Goal: Check status: Check status

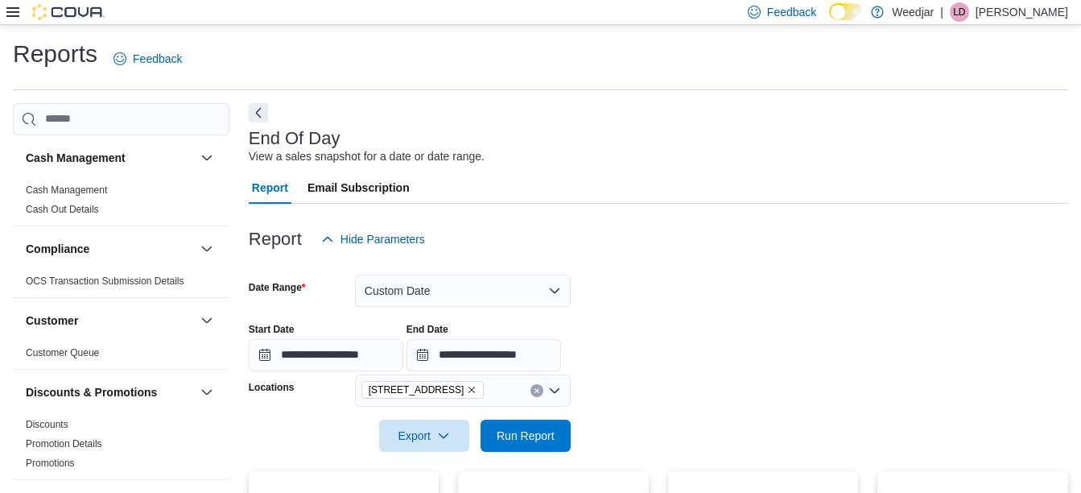
scroll to position [235, 0]
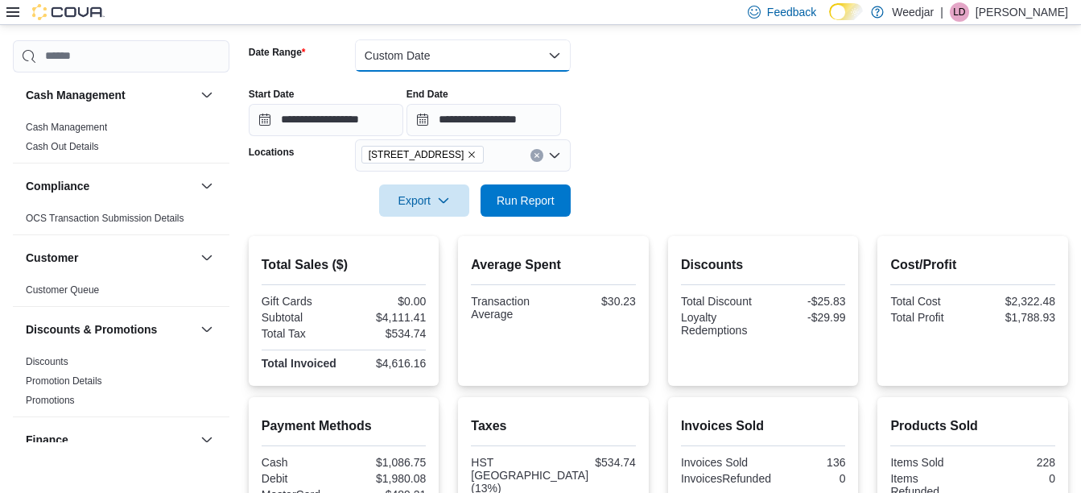
click at [445, 53] on button "Custom Date" at bounding box center [463, 55] width 216 height 32
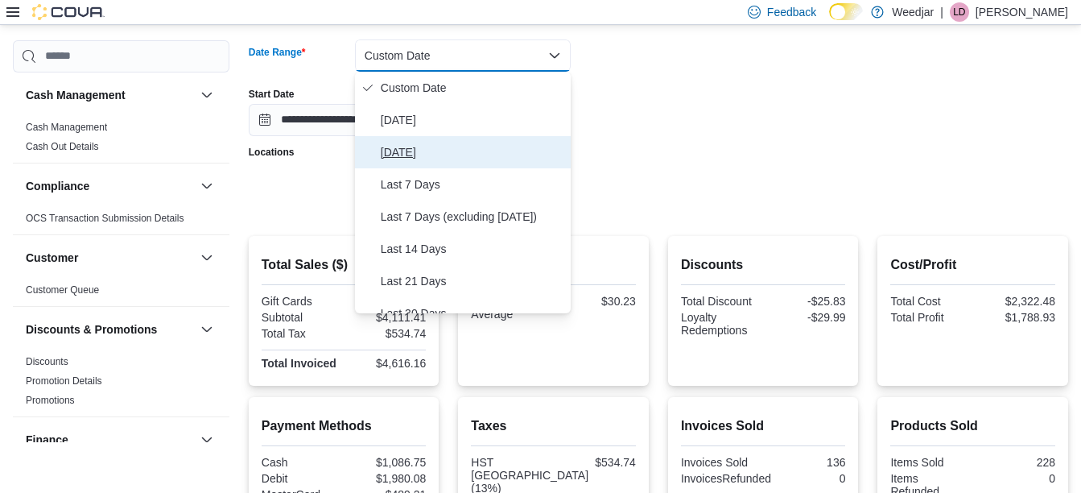
click at [414, 150] on span "[DATE]" at bounding box center [473, 151] width 184 height 19
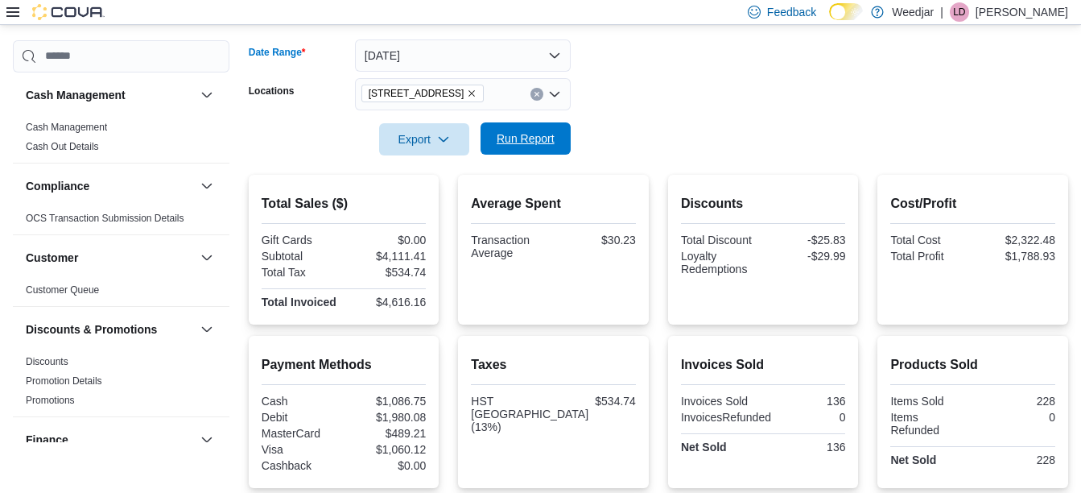
click at [526, 126] on span "Run Report" at bounding box center [525, 138] width 71 height 32
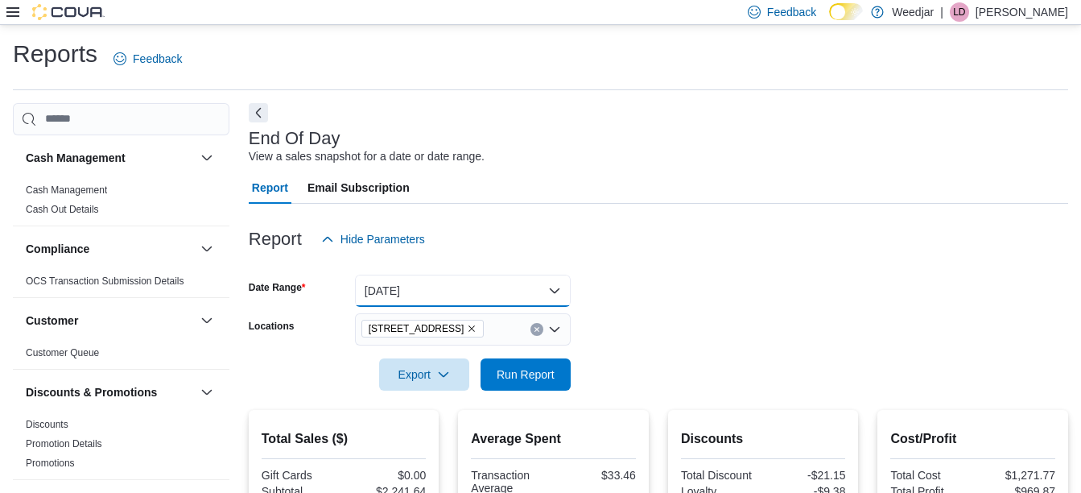
click at [414, 298] on button "[DATE]" at bounding box center [463, 290] width 216 height 32
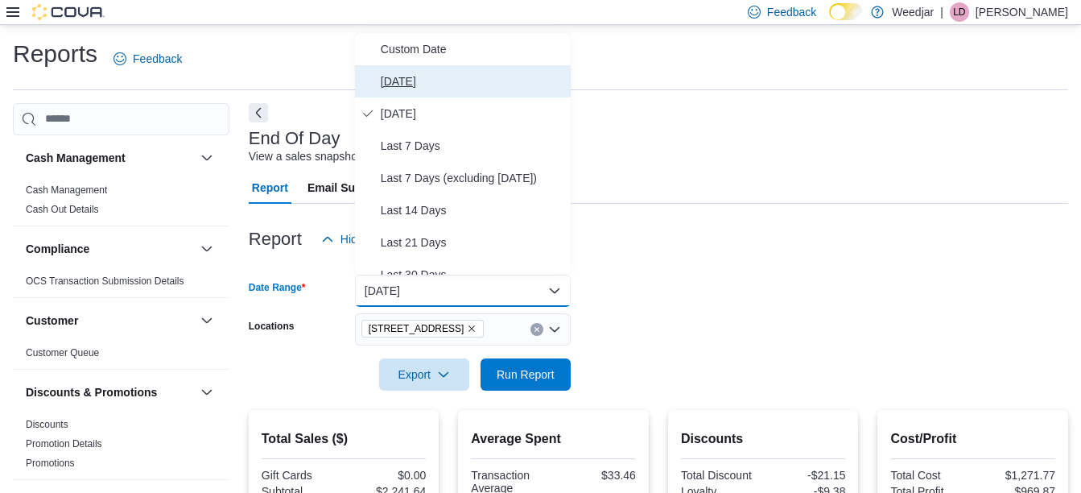
click at [412, 82] on span "[DATE]" at bounding box center [473, 81] width 184 height 19
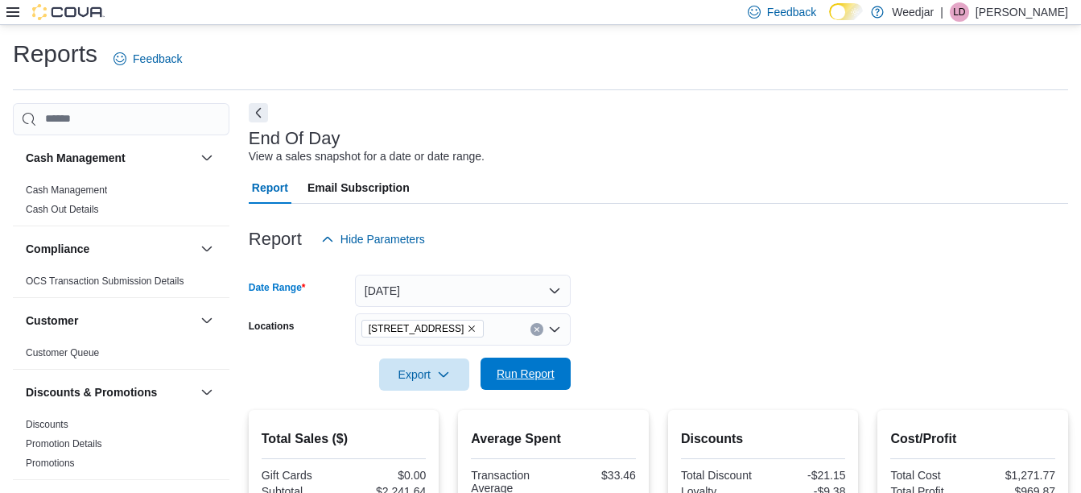
click at [526, 385] on span "Run Report" at bounding box center [525, 373] width 71 height 32
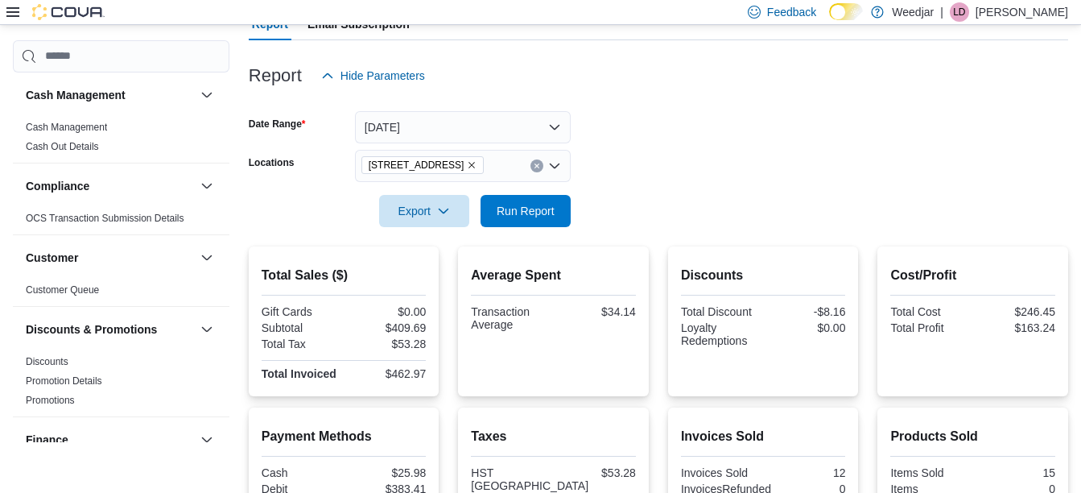
scroll to position [162, 0]
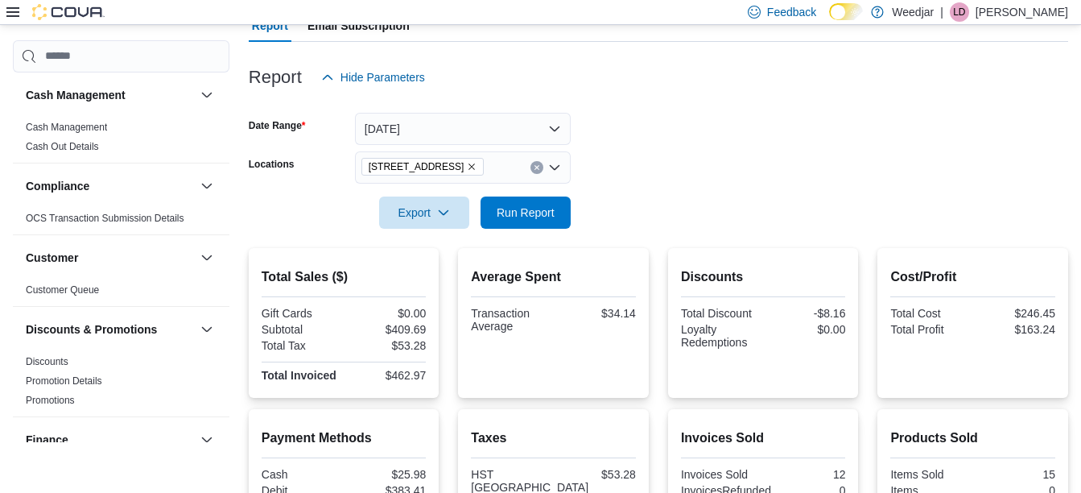
click at [467, 165] on icon "Remove 809 Yonge St from selection in this group" at bounding box center [472, 167] width 10 height 10
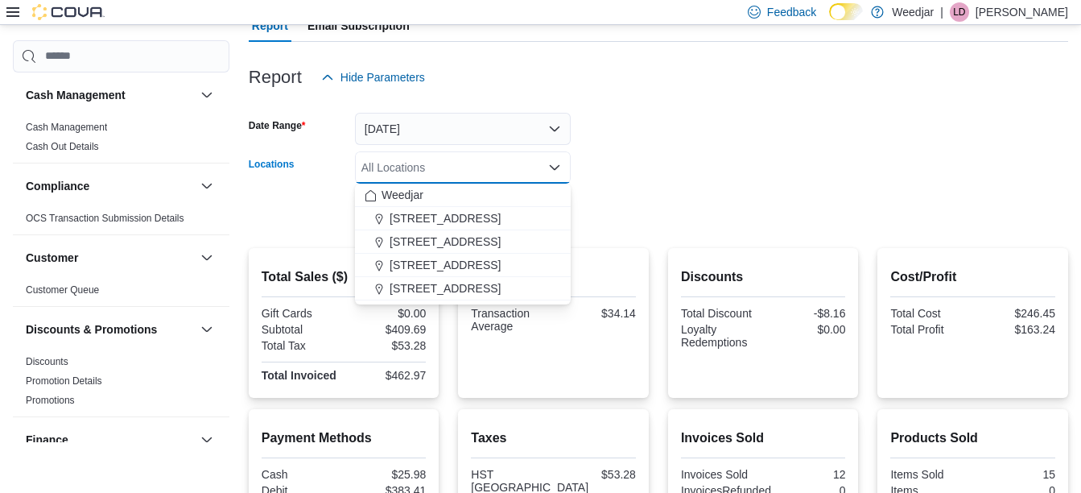
click at [646, 226] on form "Date Range [DATE] Locations All Locations Combo box. Selected. Combo box input.…" at bounding box center [658, 160] width 819 height 135
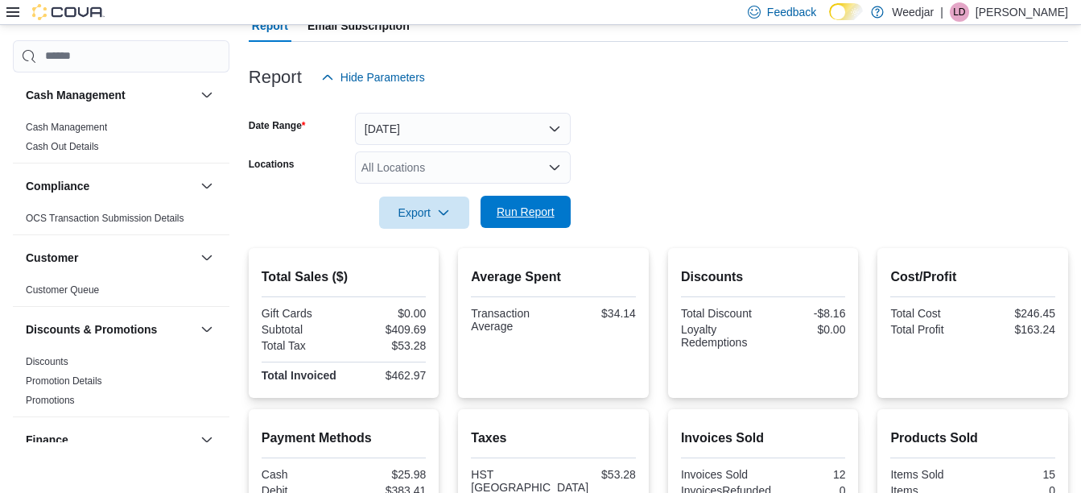
click at [522, 214] on span "Run Report" at bounding box center [526, 212] width 58 height 16
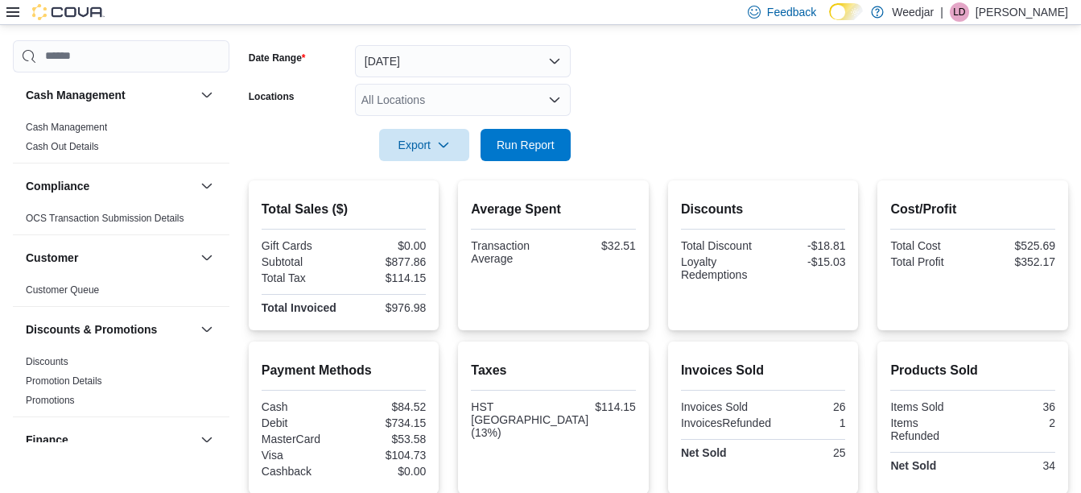
scroll to position [464, 0]
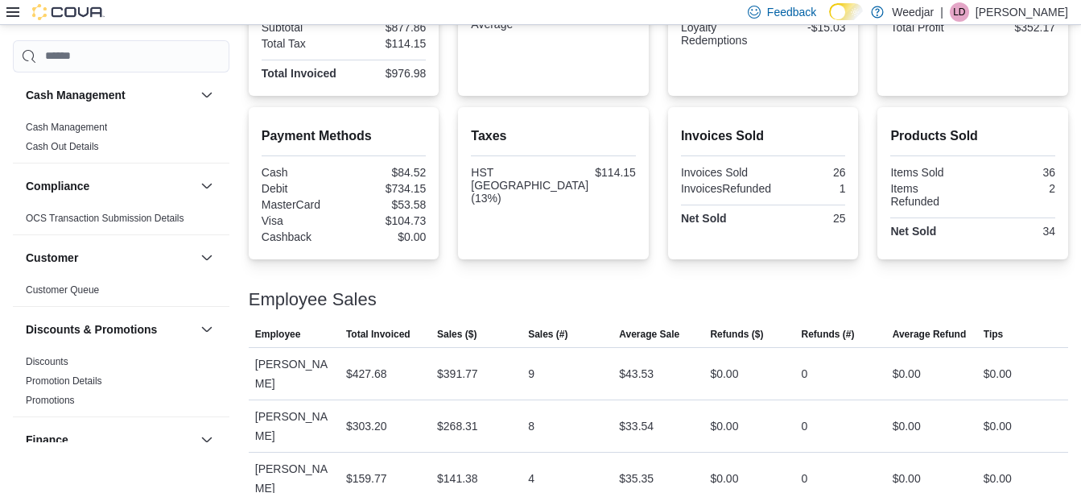
click at [1034, 17] on p "[PERSON_NAME]" at bounding box center [1022, 11] width 93 height 19
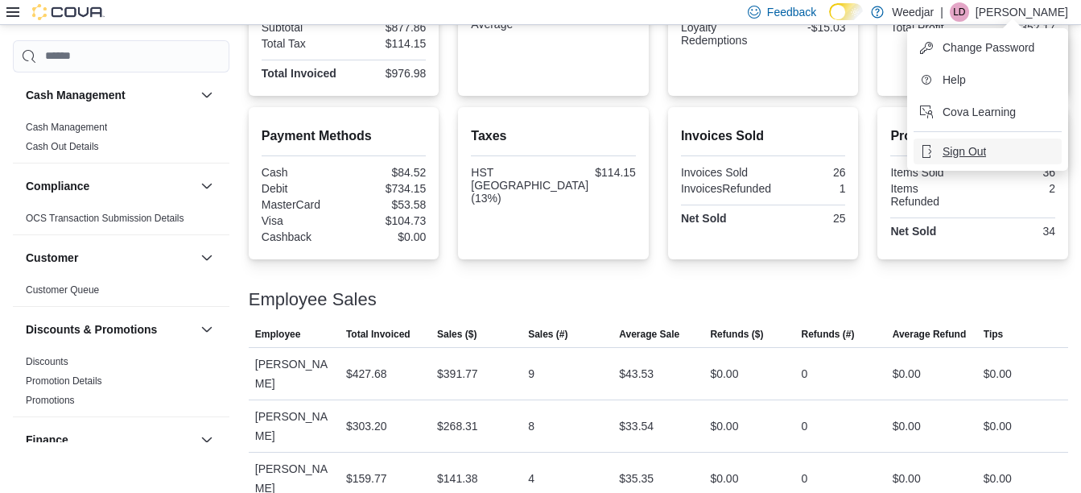
click at [962, 155] on span "Sign Out" at bounding box center [964, 151] width 43 height 16
